Goal: Task Accomplishment & Management: Use online tool/utility

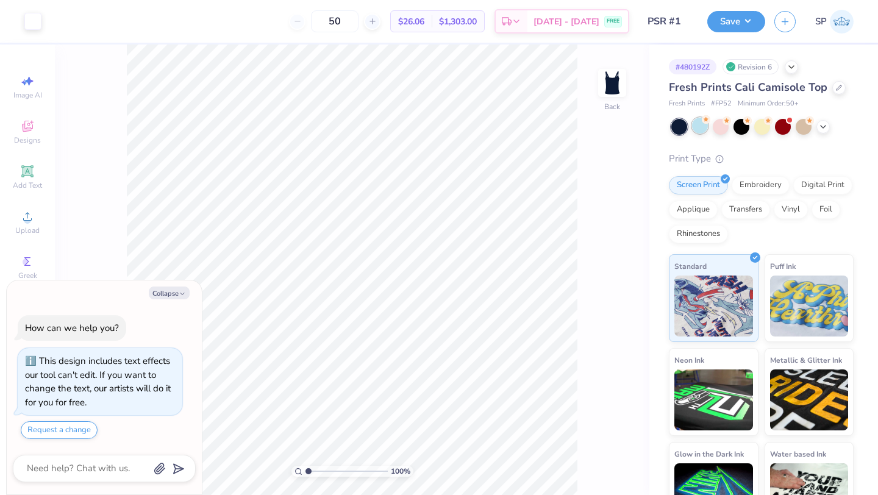
click at [698, 131] on div at bounding box center [700, 126] width 16 height 16
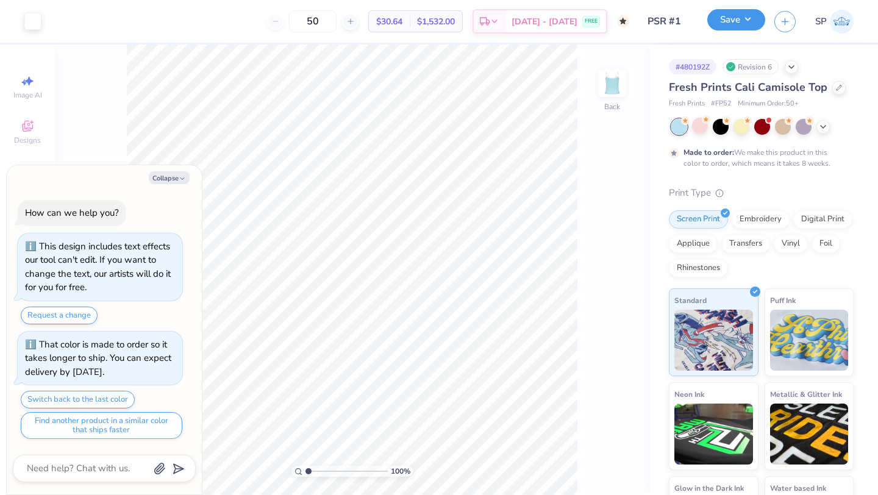
click at [742, 22] on button "Save" at bounding box center [737, 19] width 58 height 21
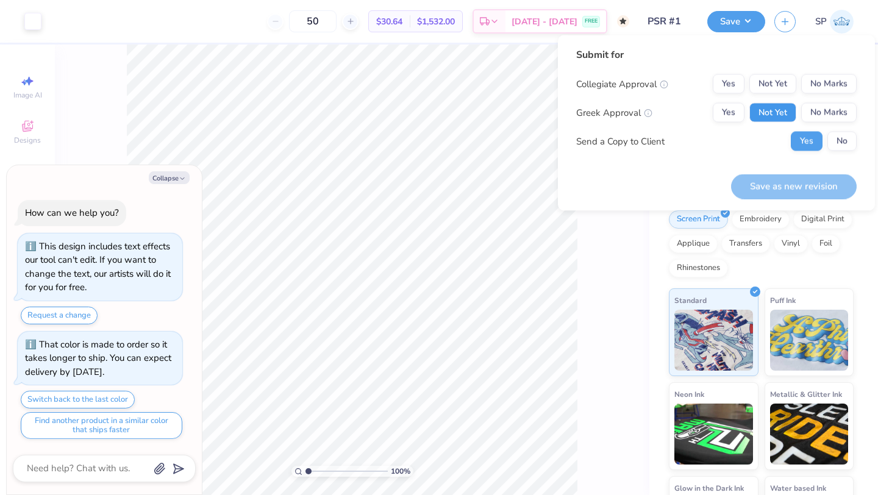
click at [789, 111] on button "Not Yet" at bounding box center [773, 113] width 47 height 20
click at [816, 82] on button "No Marks" at bounding box center [829, 84] width 56 height 20
click at [792, 179] on button "Save as new revision" at bounding box center [794, 186] width 126 height 25
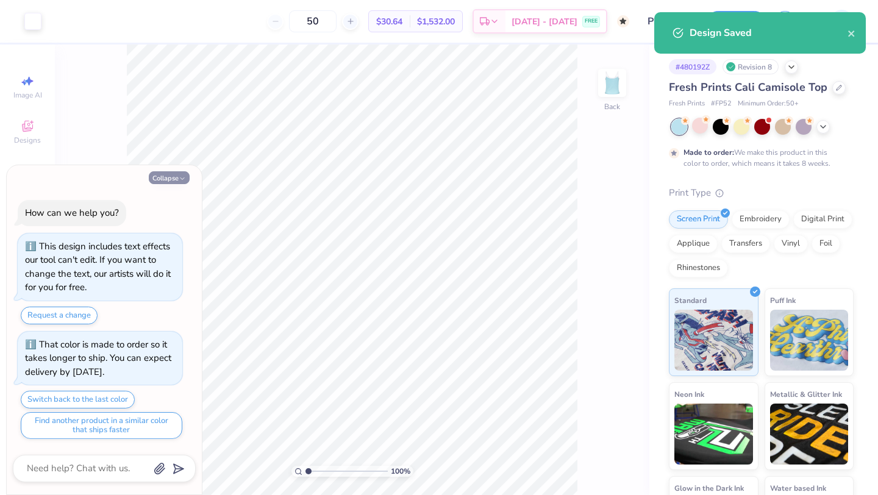
click at [174, 179] on button "Collapse" at bounding box center [169, 177] width 41 height 13
type textarea "x"
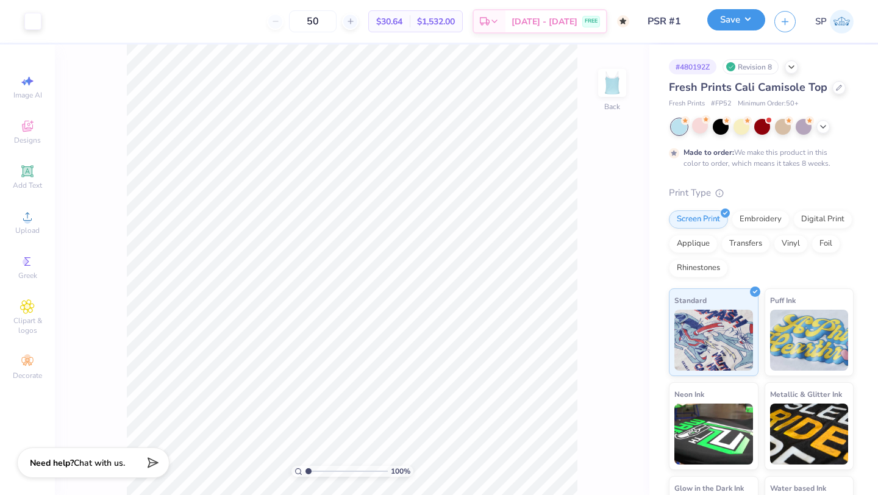
click at [731, 26] on button "Save" at bounding box center [737, 19] width 58 height 21
